Goal: Transaction & Acquisition: Obtain resource

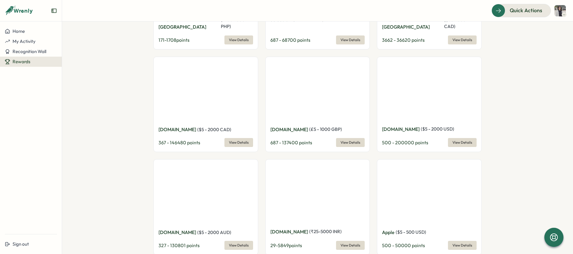
scroll to position [648, 0]
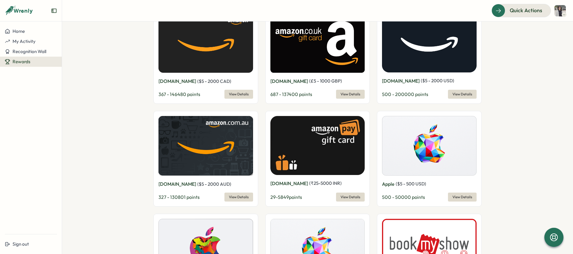
click at [243, 90] on span "View Details" at bounding box center [239, 94] width 20 height 8
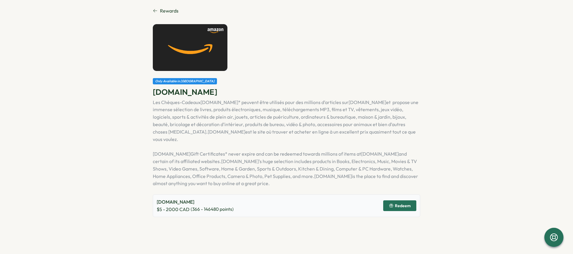
click at [403, 204] on span "Redeem" at bounding box center [403, 206] width 16 height 4
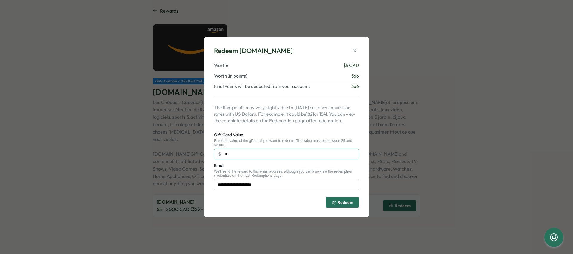
drag, startPoint x: 236, startPoint y: 156, endPoint x: 218, endPoint y: 156, distance: 17.6
click at [218, 156] on input "*" at bounding box center [286, 154] width 145 height 11
click at [284, 157] on input "*" at bounding box center [286, 154] width 145 height 11
click at [241, 154] on input "***" at bounding box center [286, 154] width 145 height 11
type input "***"
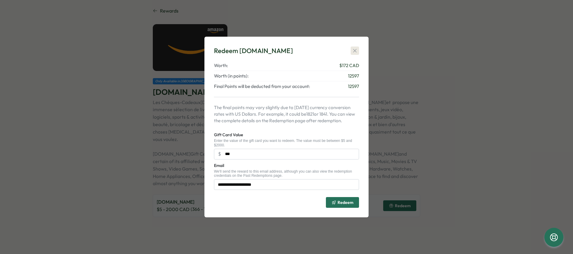
click at [352, 52] on icon "button" at bounding box center [355, 51] width 6 height 6
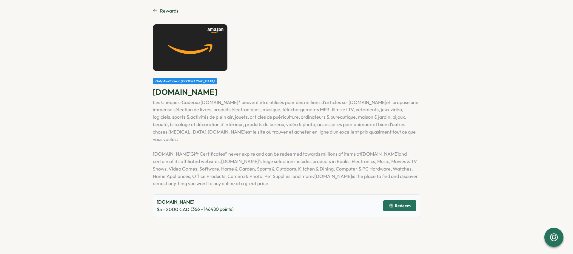
click at [159, 11] on link "Rewards" at bounding box center [286, 10] width 267 height 7
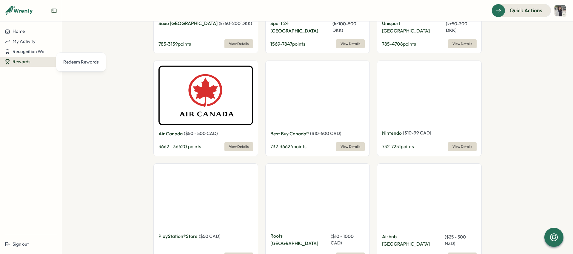
scroll to position [3387, 0]
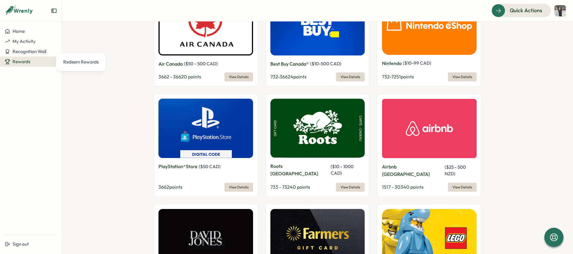
click at [499, 112] on section "Redeem your Wrenly points! 12640 Wrenly points View Redemptions Reward Points H…" at bounding box center [317, 137] width 511 height 233
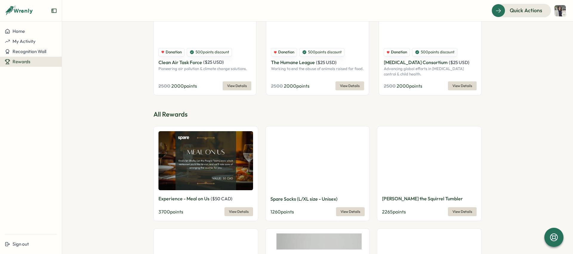
scroll to position [0, 0]
